Goal: Task Accomplishment & Management: Manage account settings

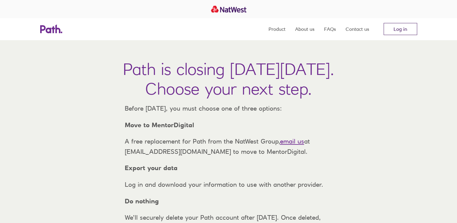
click at [396, 32] on link "Log in" at bounding box center [401, 29] width 34 height 12
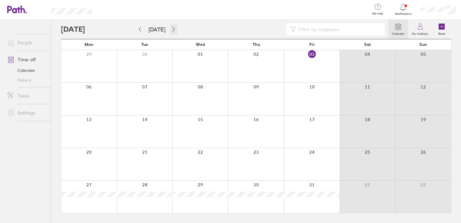
click at [173, 28] on icon "button" at bounding box center [174, 29] width 5 height 5
click at [88, 153] on div at bounding box center [89, 164] width 56 height 32
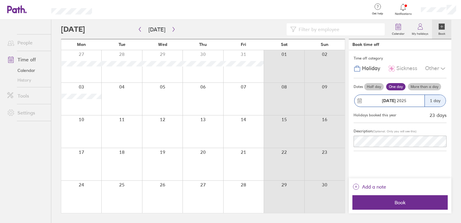
click at [420, 88] on label "More than a day" at bounding box center [424, 86] width 33 height 7
click at [0, 0] on input "More than a day" at bounding box center [0, 0] width 0 height 0
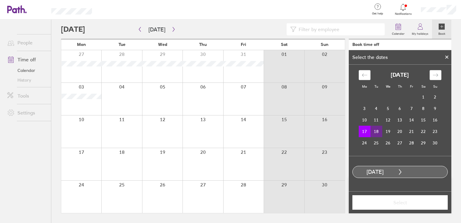
click at [379, 129] on td "18" at bounding box center [377, 131] width 12 height 11
click at [413, 201] on span "Select" at bounding box center [400, 202] width 87 height 5
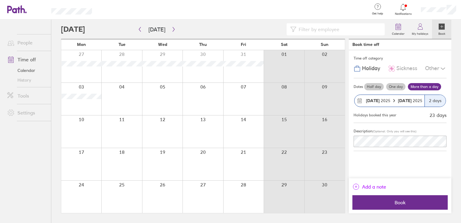
click at [373, 185] on span "Add a note" at bounding box center [374, 187] width 24 height 10
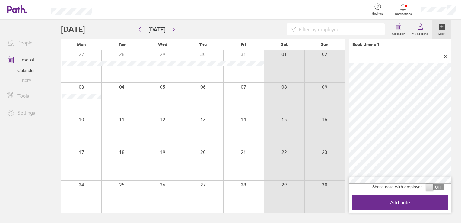
click at [434, 186] on span at bounding box center [435, 187] width 18 height 6
click at [445, 189] on input "checkbox" at bounding box center [445, 189] width 0 height 0
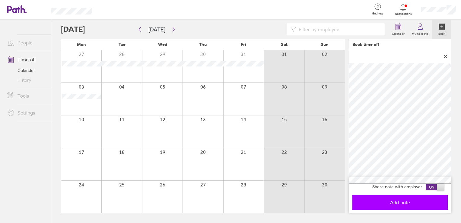
click at [423, 201] on span "Add note" at bounding box center [400, 202] width 87 height 5
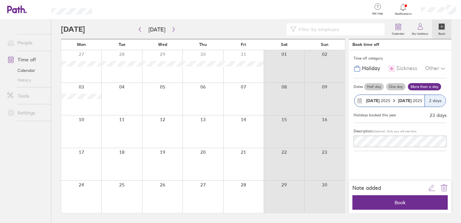
click at [423, 201] on span "Book" at bounding box center [400, 202] width 87 height 5
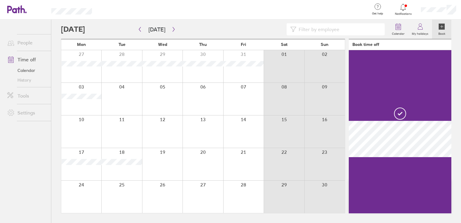
click at [81, 120] on div at bounding box center [81, 131] width 40 height 32
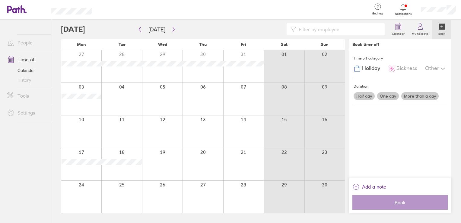
click at [81, 120] on div at bounding box center [81, 131] width 40 height 32
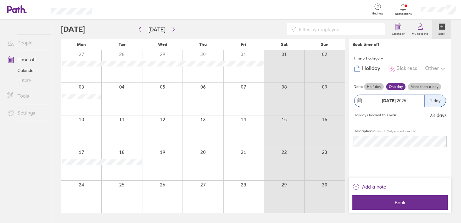
click at [430, 69] on div "Other" at bounding box center [436, 68] width 21 height 11
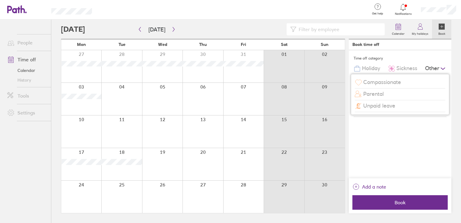
click at [380, 105] on span "Unpaid leave" at bounding box center [380, 106] width 32 height 6
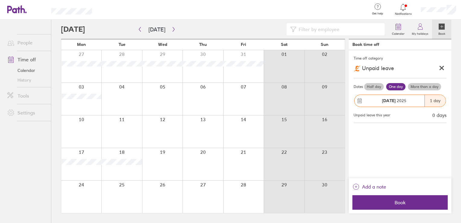
click at [427, 84] on label "More than a day" at bounding box center [424, 86] width 33 height 7
click at [0, 0] on input "More than a day" at bounding box center [0, 0] width 0 height 0
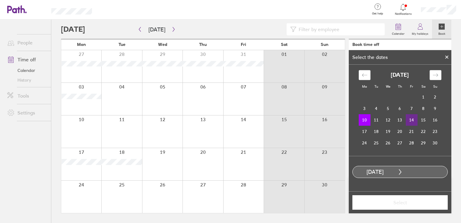
click at [411, 117] on td "14" at bounding box center [412, 119] width 12 height 11
click at [400, 201] on span "Select" at bounding box center [400, 202] width 87 height 5
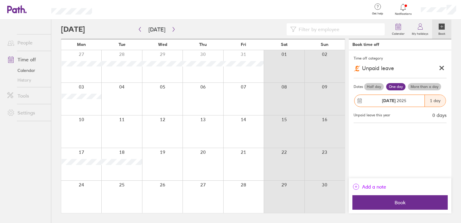
click at [378, 188] on span "Add a note" at bounding box center [374, 187] width 24 height 10
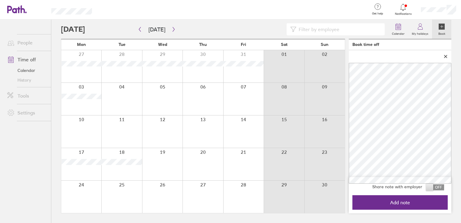
click at [429, 186] on span at bounding box center [435, 187] width 18 height 6
click at [445, 189] on input "checkbox" at bounding box center [445, 189] width 0 height 0
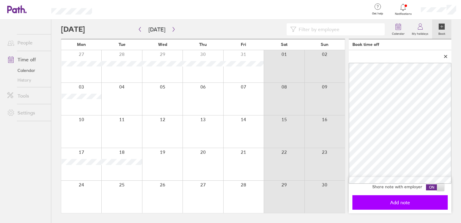
click at [422, 199] on button "Add note" at bounding box center [400, 202] width 95 height 14
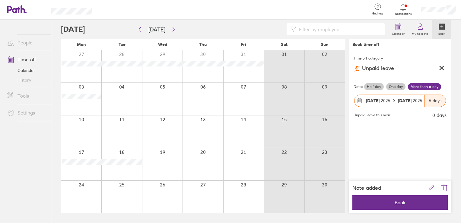
click at [422, 199] on button "Book" at bounding box center [400, 202] width 95 height 14
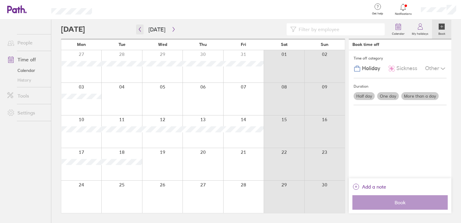
click at [140, 32] on button "button" at bounding box center [140, 29] width 8 height 10
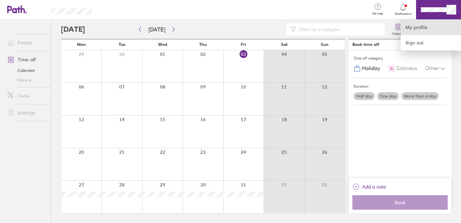
click at [429, 24] on link "My profile" at bounding box center [431, 27] width 60 height 15
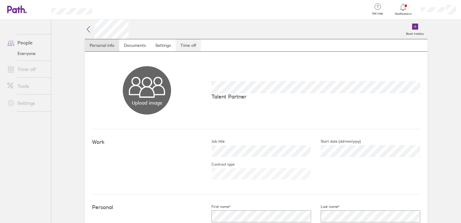
click at [192, 46] on link "Time off" at bounding box center [188, 45] width 25 height 12
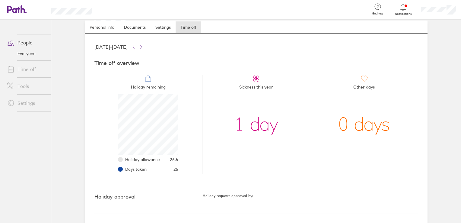
scroll to position [11, 0]
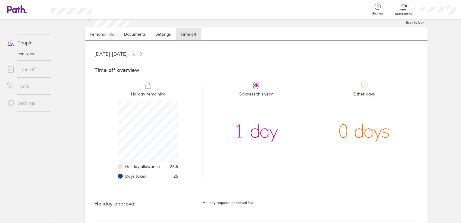
click at [29, 67] on link "Time off" at bounding box center [26, 69] width 49 height 12
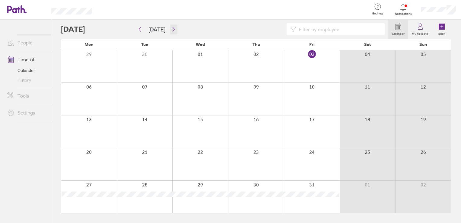
click at [171, 32] on button "button" at bounding box center [174, 29] width 8 height 10
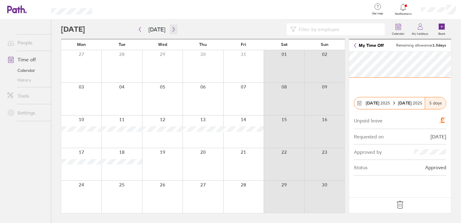
click at [172, 28] on icon "button" at bounding box center [174, 29] width 5 height 5
click at [140, 29] on icon "button" at bounding box center [140, 29] width 5 height 5
click at [141, 33] on button "button" at bounding box center [140, 29] width 8 height 10
click at [26, 60] on link "Time off" at bounding box center [26, 59] width 49 height 12
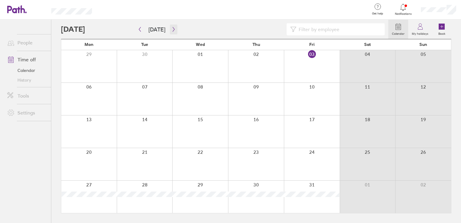
click at [173, 30] on icon "button" at bounding box center [174, 29] width 5 height 5
click at [170, 29] on button "button" at bounding box center [174, 29] width 8 height 10
click at [140, 28] on icon "button" at bounding box center [140, 29] width 2 height 5
click at [419, 24] on icon at bounding box center [420, 26] width 7 height 7
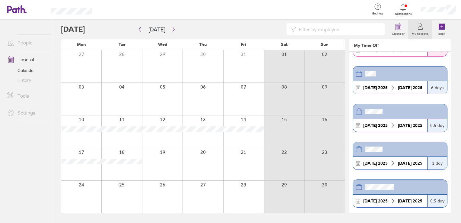
scroll to position [340, 0]
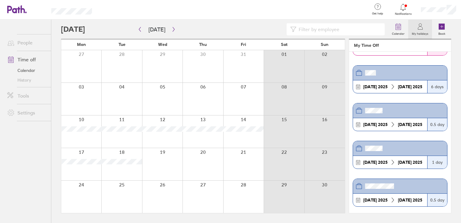
click at [42, 171] on ul "People Time off Calendar History Tools Settings" at bounding box center [25, 111] width 51 height 183
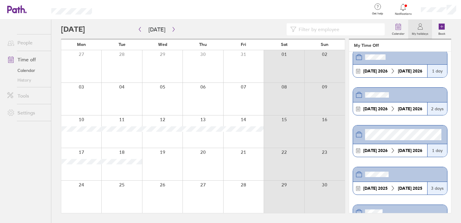
scroll to position [0, 0]
